Goal: Find specific page/section: Find specific page/section

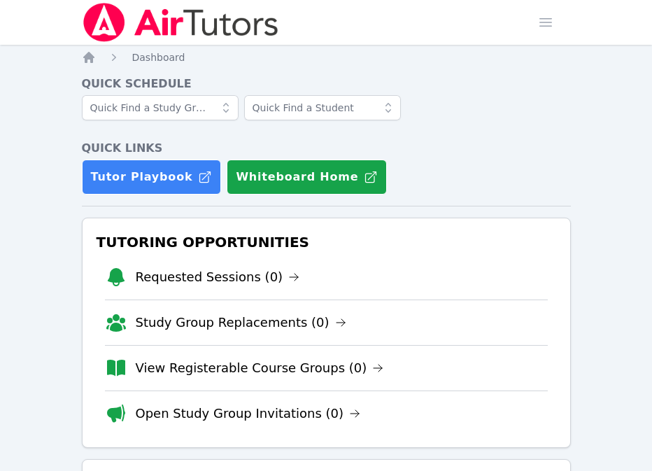
click at [584, 134] on div "Home Sessions Study Groups Students Messages Open user menu Amanda Ryan Open ma…" at bounding box center [326, 386] width 652 height 773
click at [512, 306] on li "Study Group Replacements (0)" at bounding box center [326, 321] width 443 height 45
